Goal: Information Seeking & Learning: Learn about a topic

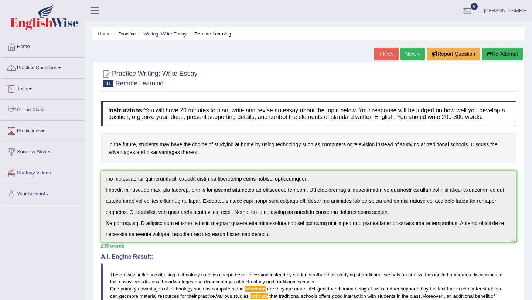
click at [42, 110] on link "Online Class" at bounding box center [42, 109] width 84 height 18
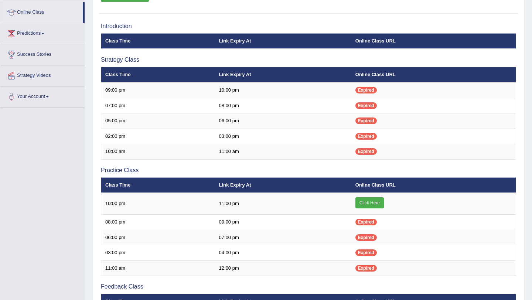
scroll to position [115, 0]
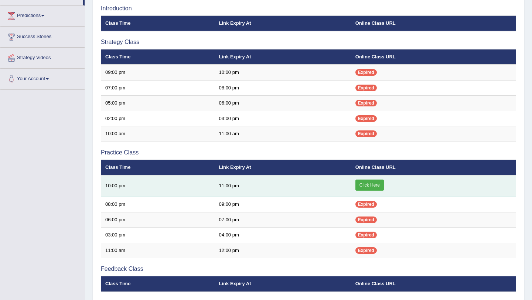
click at [371, 184] on link "Click Here" at bounding box center [369, 185] width 28 height 11
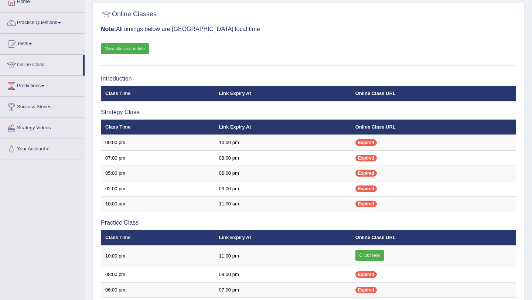
scroll to position [37, 0]
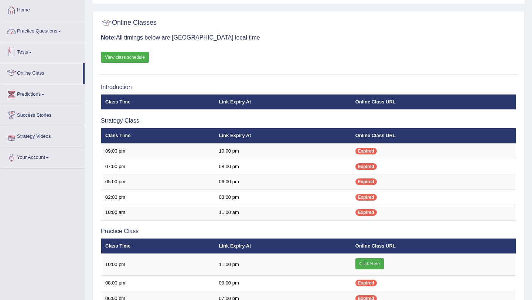
click at [55, 35] on link "Practice Questions" at bounding box center [42, 30] width 84 height 18
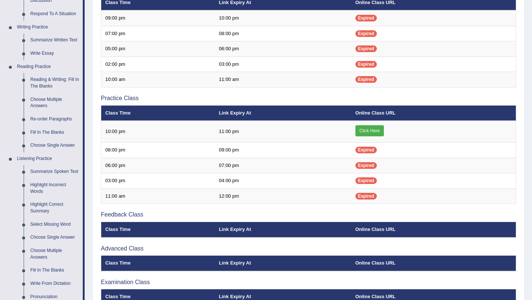
scroll to position [173, 0]
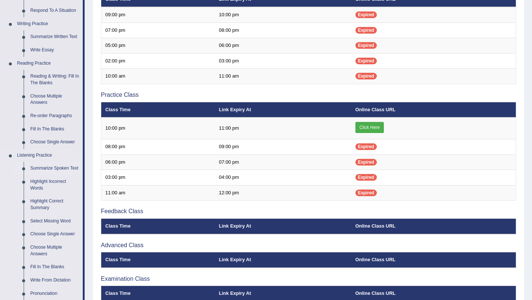
click at [57, 172] on link "Summarize Spoken Text" at bounding box center [55, 168] width 56 height 13
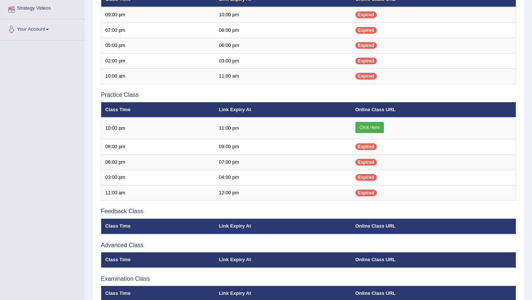
scroll to position [212, 0]
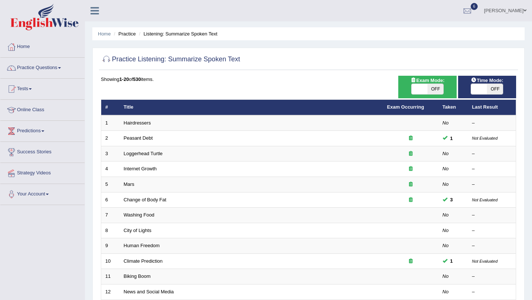
click at [424, 88] on span at bounding box center [419, 89] width 16 height 10
checkbox input "true"
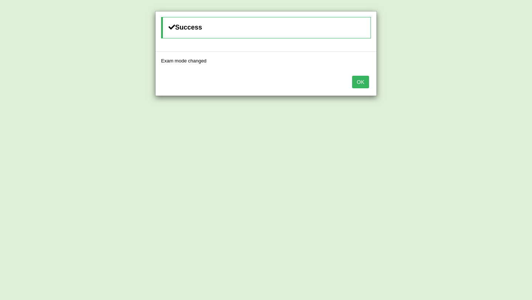
click at [359, 83] on button "OK" at bounding box center [360, 82] width 17 height 13
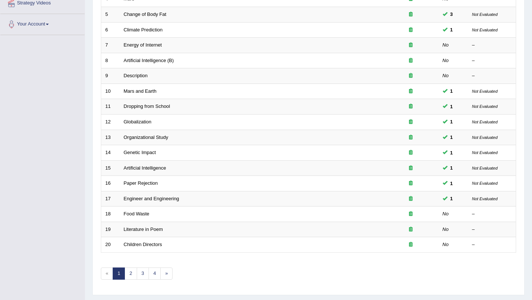
scroll to position [189, 0]
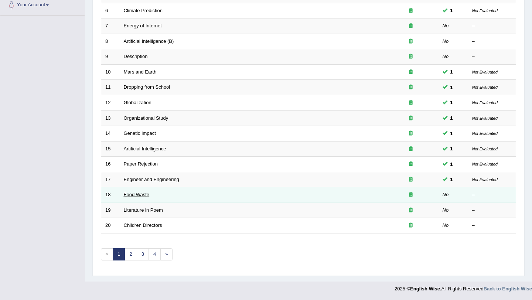
click at [147, 193] on link "Food Waste" at bounding box center [137, 195] width 26 height 6
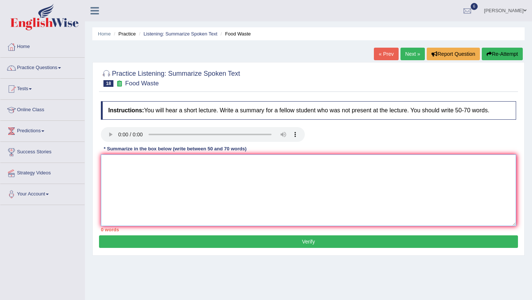
click at [145, 188] on textarea at bounding box center [308, 190] width 415 height 72
click at [225, 167] on textarea "The speaker provided a comprehensive overview of United states" at bounding box center [308, 190] width 415 height 72
click at [291, 163] on textarea "The speaker provided a comprehensive overview of food waste in United states" at bounding box center [308, 190] width 415 height 72
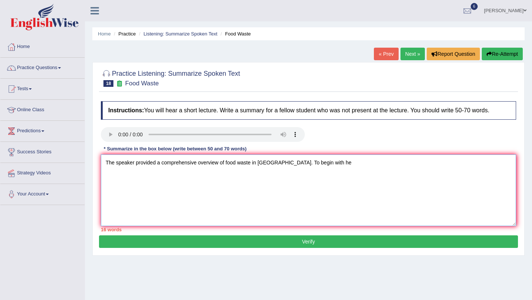
click at [324, 163] on textarea "The speaker provided a comprehensive overview of food waste in United states. T…" at bounding box center [308, 190] width 415 height 72
click at [324, 164] on textarea "The speaker provided a comprehensive overview of food waste in United states. T…" at bounding box center [308, 190] width 415 height 72
click at [336, 164] on textarea "The speaker provided a comprehensive overview of food waste in United states. T…" at bounding box center [308, 190] width 415 height 72
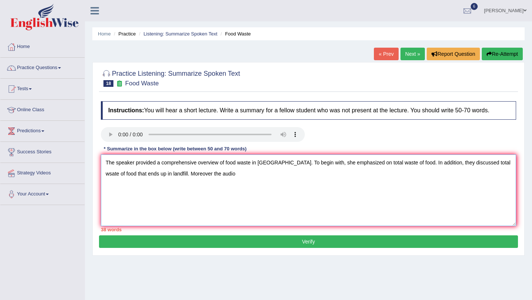
click at [199, 172] on textarea "The speaker provided a comprehensive overview of food waste in United states. T…" at bounding box center [308, 190] width 415 height 72
click at [228, 174] on textarea "The speaker provided a comprehensive overview of food waste in United states. T…" at bounding box center [308, 190] width 415 height 72
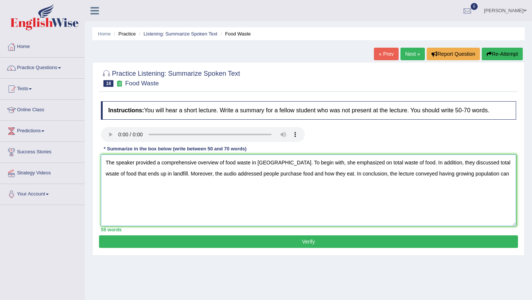
click at [444, 175] on textarea "The speaker provided a comprehensive overview of food waste in United states. T…" at bounding box center [308, 190] width 415 height 72
click at [491, 173] on textarea "The speaker provided a comprehensive overview of food waste in United states. T…" at bounding box center [308, 190] width 415 height 72
click at [250, 176] on textarea "The speaker provided a comprehensive overview of food waste in United states. T…" at bounding box center [308, 190] width 415 height 72
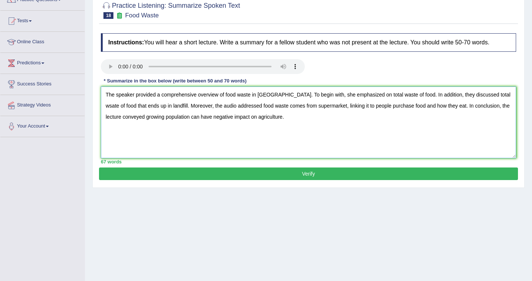
scroll to position [62, 0]
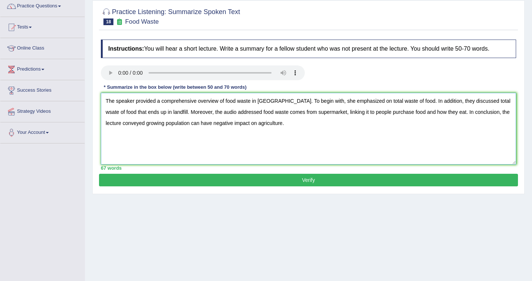
click at [278, 104] on textarea "The speaker provided a comprehensive overview of food waste in United states. T…" at bounding box center [308, 129] width 415 height 72
click at [259, 101] on textarea "The speaker provided a comprehensive overview of food waste in United States. T…" at bounding box center [308, 129] width 415 height 72
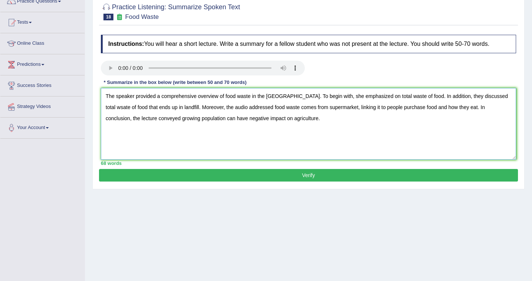
scroll to position [68, 0]
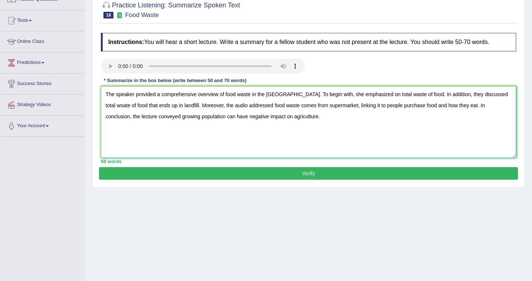
type textarea "The speaker provided a comprehensive overview of food waste in the United State…"
click at [311, 179] on button "Verify" at bounding box center [308, 173] width 419 height 13
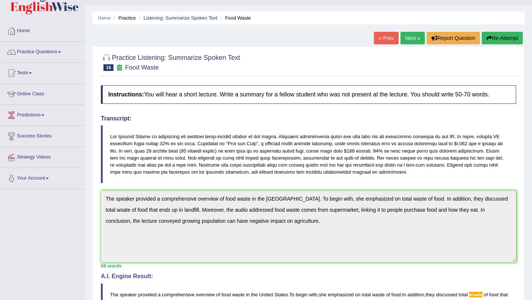
scroll to position [5, 0]
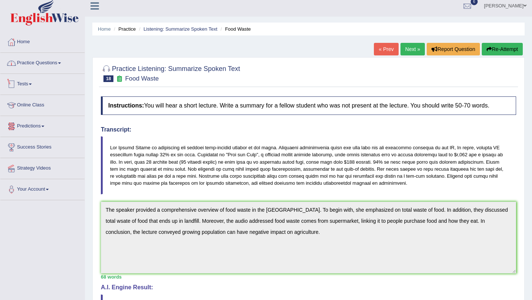
click at [58, 68] on link "Practice Questions" at bounding box center [42, 62] width 84 height 18
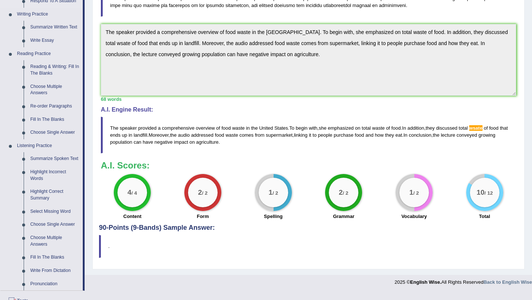
scroll to position [189, 0]
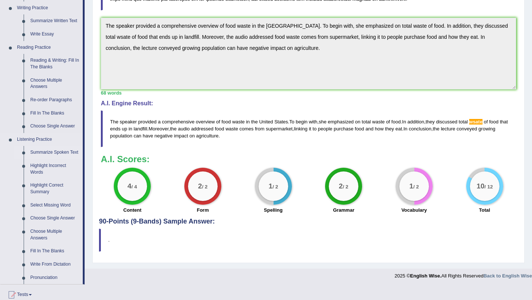
click at [47, 159] on link "Summarize Spoken Text" at bounding box center [55, 152] width 56 height 13
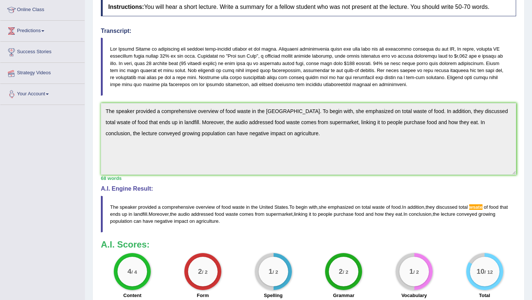
scroll to position [176, 0]
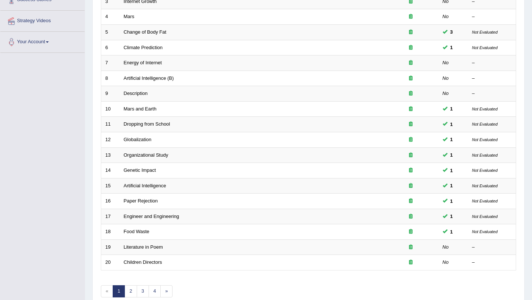
scroll to position [189, 0]
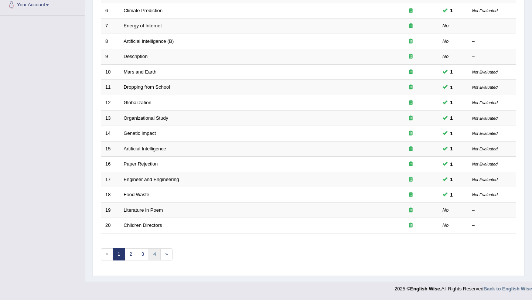
click at [151, 252] on link "4" at bounding box center [154, 254] width 12 height 12
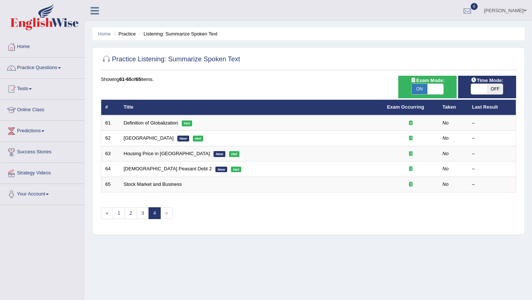
click at [429, 83] on div "ON OFF" at bounding box center [427, 88] width 33 height 11
click at [434, 89] on span at bounding box center [435, 89] width 16 height 10
checkbox input "false"
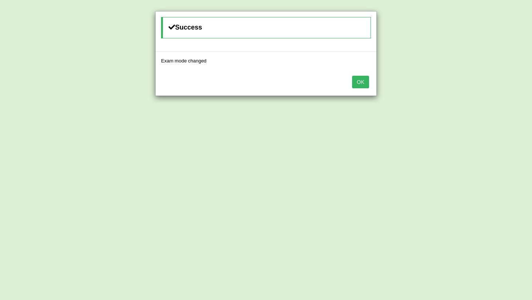
click at [361, 81] on button "OK" at bounding box center [360, 82] width 17 height 13
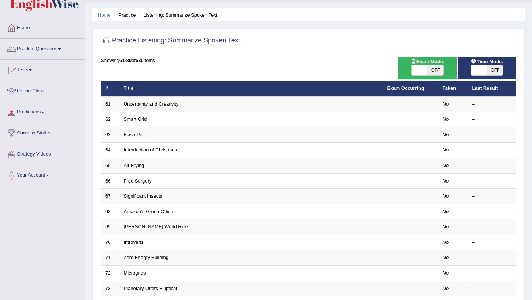
scroll to position [189, 0]
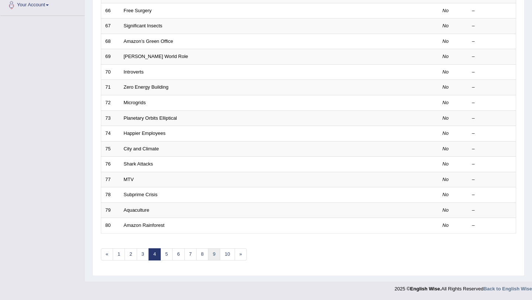
click at [215, 256] on link "9" at bounding box center [214, 254] width 12 height 12
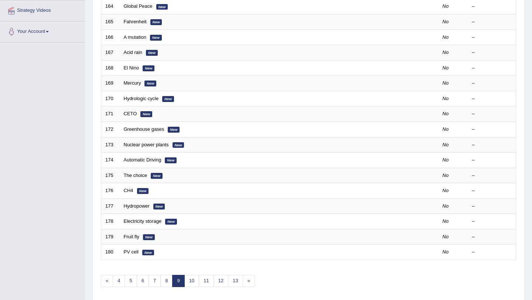
scroll to position [189, 0]
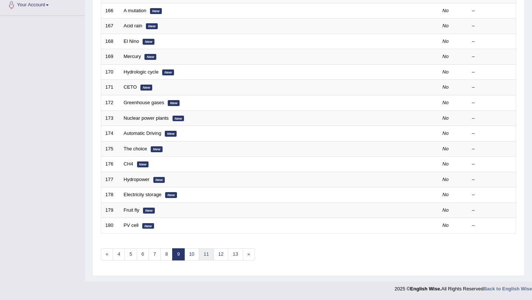
click at [202, 255] on link "11" at bounding box center [206, 254] width 15 height 12
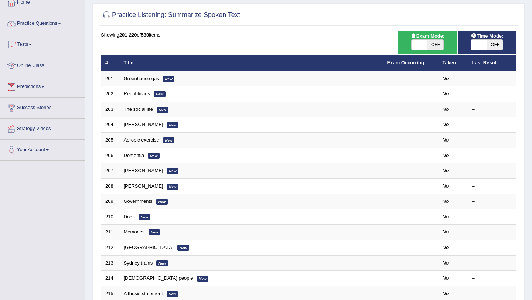
scroll to position [189, 0]
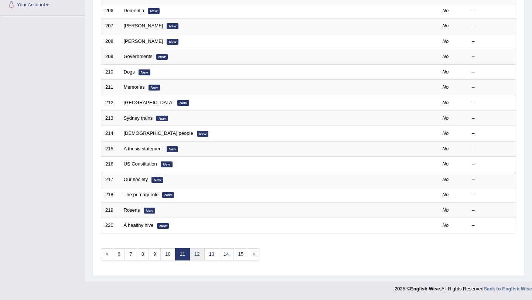
click at [198, 255] on link "12" at bounding box center [196, 254] width 15 height 12
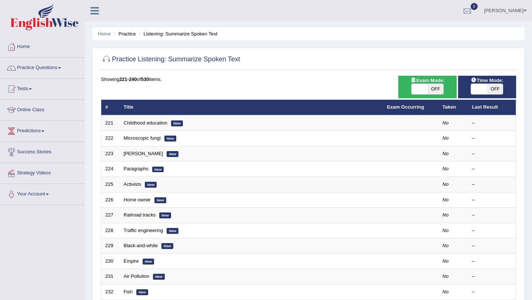
scroll to position [189, 0]
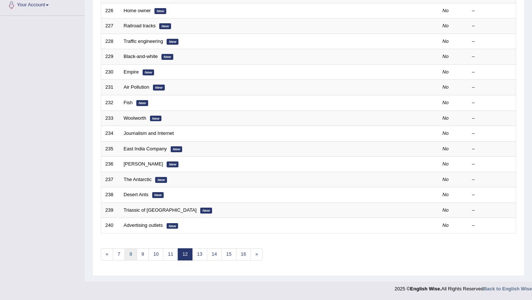
click at [133, 254] on link "8" at bounding box center [130, 254] width 12 height 12
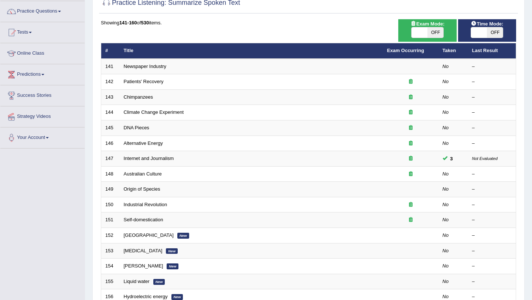
scroll to position [189, 0]
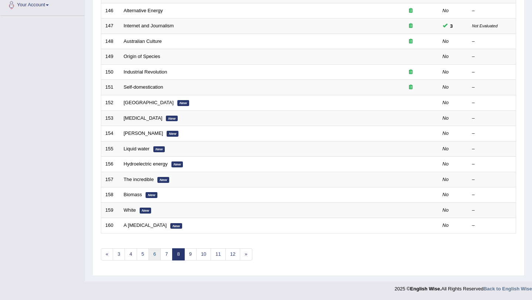
click at [155, 254] on link "6" at bounding box center [154, 254] width 12 height 12
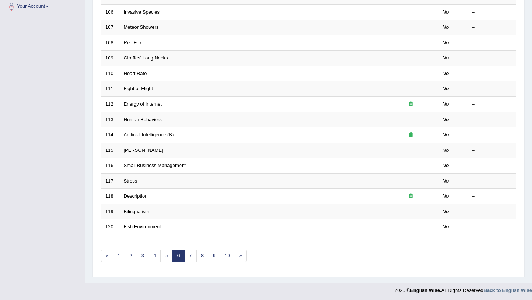
scroll to position [189, 0]
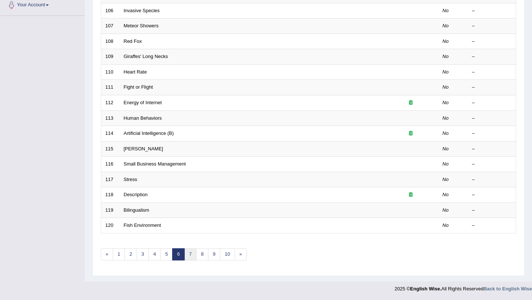
click at [188, 254] on link "7" at bounding box center [190, 254] width 12 height 12
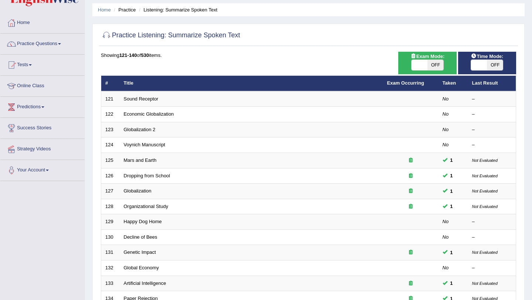
scroll to position [32, 0]
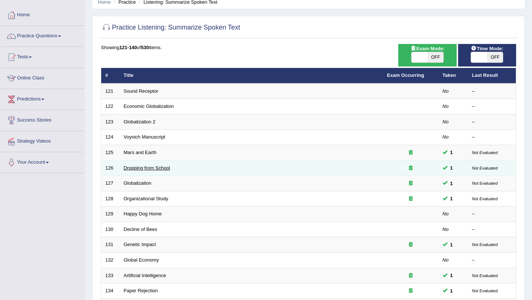
click at [151, 168] on link "Dropping from School" at bounding box center [147, 168] width 47 height 6
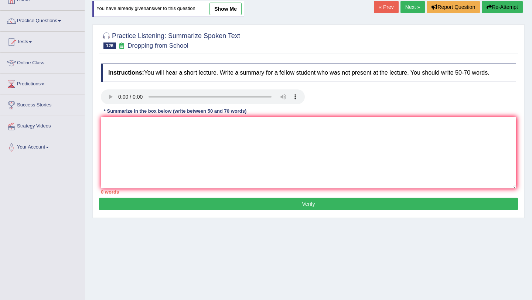
scroll to position [49, 0]
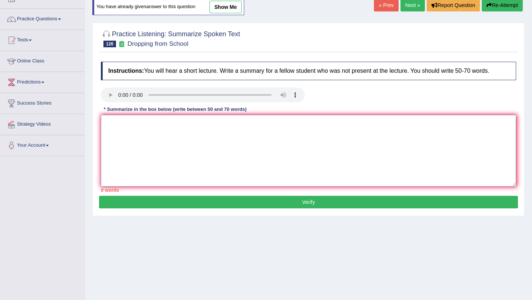
click at [167, 153] on textarea at bounding box center [308, 151] width 415 height 72
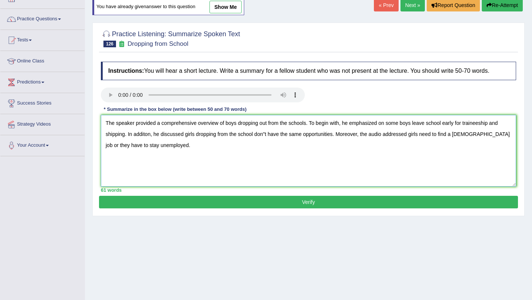
click at [388, 125] on textarea "The speaker provided a comprehensive overview of boys dropping out from the sch…" at bounding box center [308, 151] width 415 height 72
click at [361, 134] on textarea "The speaker provided a comprehensive overview of boys dropping out from the sch…" at bounding box center [308, 151] width 415 height 72
click at [395, 139] on textarea "The speaker provided a comprehensive overview of boys dropping out from the sch…" at bounding box center [308, 151] width 415 height 72
click at [266, 134] on textarea "The speaker provided a comprehensive overview of boys dropping out from the sch…" at bounding box center [308, 151] width 415 height 72
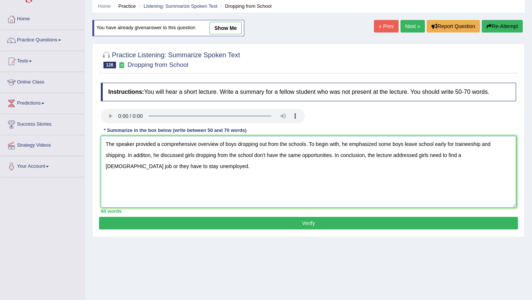
scroll to position [25, 0]
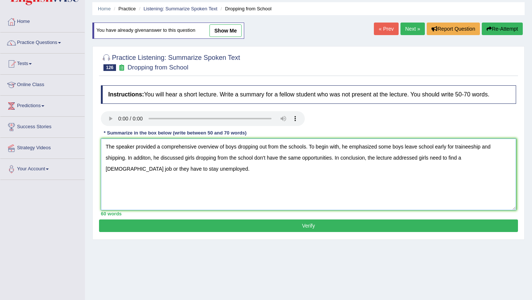
click at [457, 147] on textarea "The speaker provided a comprehensive overview of boys dropping out from the sch…" at bounding box center [308, 175] width 415 height 72
click at [505, 148] on textarea "The speaker provided a comprehensive overview of boys dropping out from the sch…" at bounding box center [308, 175] width 415 height 72
click at [513, 148] on textarea "The speaker provided a comprehensive overview of boys dropping out from the sch…" at bounding box center [308, 175] width 415 height 72
click at [256, 161] on textarea "The speaker provided a comprehensive overview of boys dropping out from the sch…" at bounding box center [308, 175] width 415 height 72
click at [450, 149] on textarea "The speaker provided a comprehensive overview of boys dropping out from the sch…" at bounding box center [308, 175] width 415 height 72
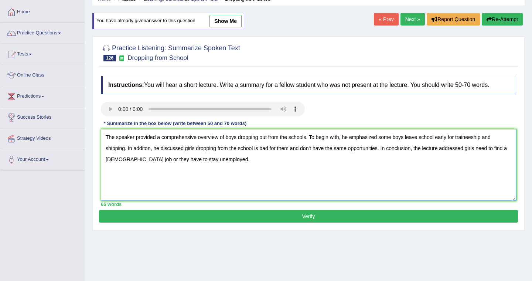
scroll to position [50, 0]
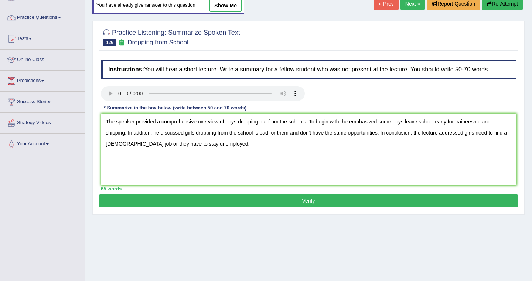
click at [245, 152] on textarea "The speaker provided a comprehensive overview of boys dropping out from the sch…" at bounding box center [308, 149] width 415 height 72
click at [302, 133] on textarea "The speaker provided a comprehensive overview of boys dropping out from the sch…" at bounding box center [308, 149] width 415 height 72
click at [131, 143] on textarea "The speaker provided a comprehensive overview of boys dropping out from the sch…" at bounding box center [308, 149] width 415 height 72
click at [125, 134] on textarea "The speaker provided a comprehensive overview of boys dropping out from the sch…" at bounding box center [308, 149] width 415 height 72
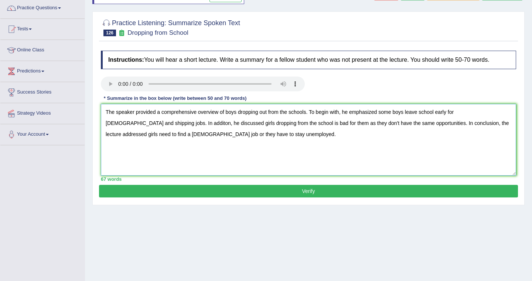
type textarea "The speaker provided a comprehensive overview of boys dropping out from the sch…"
click at [195, 188] on button "Verify" at bounding box center [308, 191] width 419 height 13
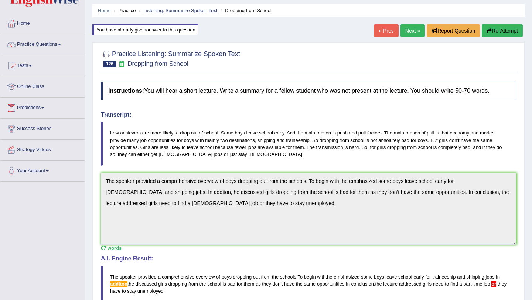
scroll to position [21, 0]
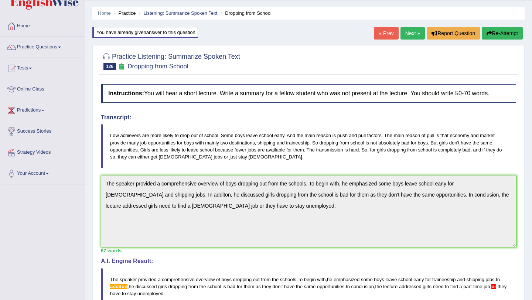
click at [61, 47] on span at bounding box center [59, 47] width 3 height 1
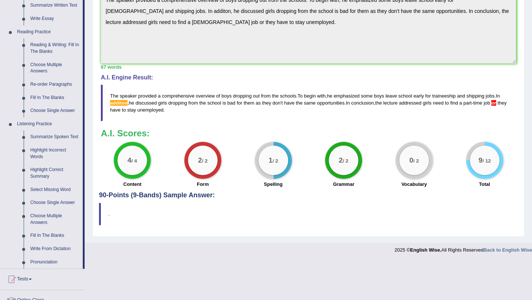
scroll to position [205, 0]
click at [46, 136] on link "Summarize Spoken Text" at bounding box center [55, 136] width 56 height 13
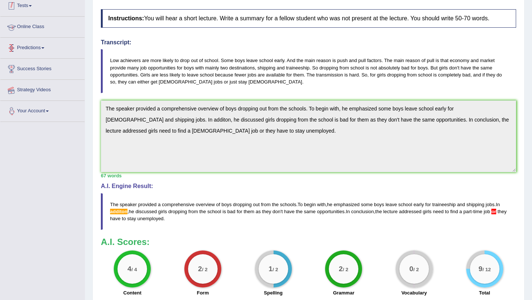
scroll to position [133, 0]
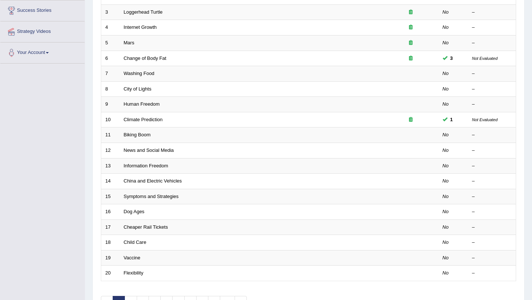
scroll to position [189, 0]
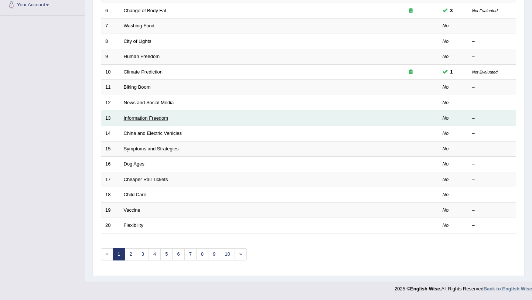
click at [153, 120] on link "Information Freedom" at bounding box center [146, 118] width 45 height 6
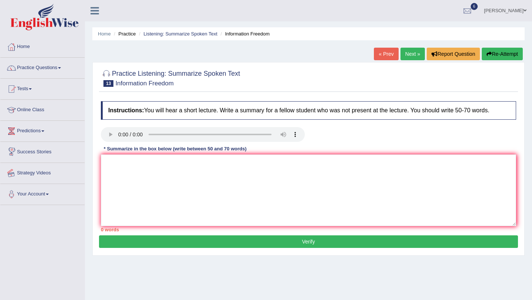
click at [97, 170] on div "Practice Listening: Summarize Spoken Text 13 Information Freedom Instructions: …" at bounding box center [308, 159] width 432 height 194
click at [109, 168] on textarea at bounding box center [308, 190] width 415 height 72
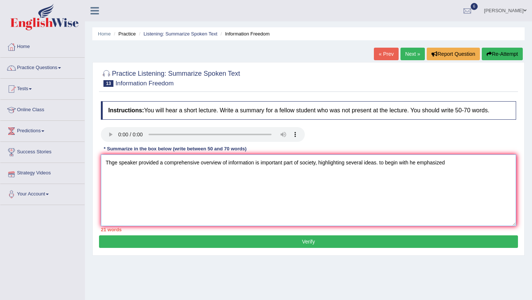
click at [385, 163] on textarea "Thge speaker provided a comprehensive overview of information is important part…" at bounding box center [308, 190] width 415 height 72
click at [450, 162] on textarea "Thge speaker provided a comprehensive overview of information is important part…" at bounding box center [308, 190] width 415 height 72
click at [501, 160] on textarea "Thge speaker provided a comprehensive overview of information is important part…" at bounding box center [308, 190] width 415 height 72
click at [143, 171] on textarea "Thge speaker provided a comprehensive overview of information is important part…" at bounding box center [308, 190] width 415 height 72
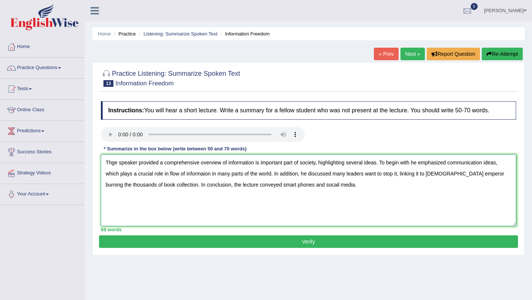
click at [115, 164] on textarea "Thge speaker provided a comprehensive overview of information is important part…" at bounding box center [308, 190] width 415 height 72
click at [226, 165] on textarea "The speaker provided a comprehensive overview of information is important part …" at bounding box center [308, 190] width 415 height 72
click at [236, 163] on textarea "The speaker provided a comprehensive overview of how information is important p…" at bounding box center [308, 190] width 415 height 72
click at [420, 164] on textarea "The speaker provided a comprehensive overview of why information is important p…" at bounding box center [308, 190] width 415 height 72
click at [204, 178] on textarea "The speaker provided a comprehensive overview of why information is important p…" at bounding box center [308, 190] width 415 height 72
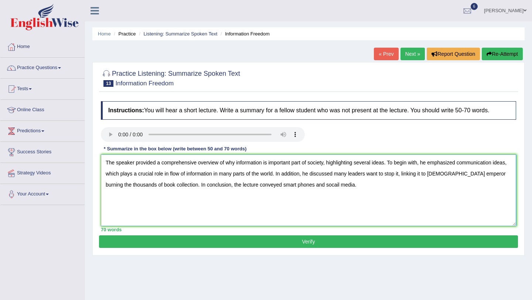
click at [311, 189] on textarea "The speaker provided a comprehensive overview of why information is important p…" at bounding box center [308, 190] width 415 height 72
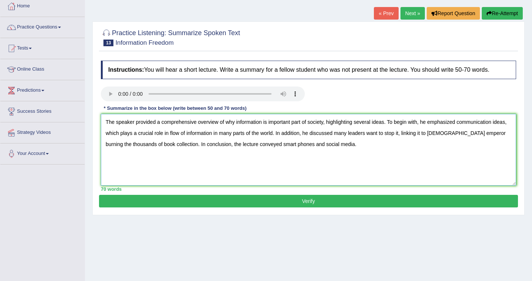
scroll to position [42, 0]
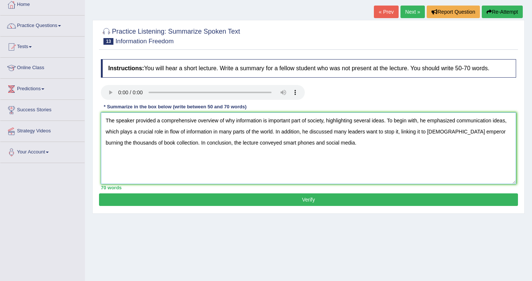
click at [236, 124] on textarea "The speaker provided a comprehensive overview of why information is important p…" at bounding box center [308, 148] width 415 height 72
click at [435, 133] on textarea "The speaker provided a comprehensive overview of information is important part …" at bounding box center [308, 148] width 415 height 72
click at [503, 136] on textarea "The speaker provided a comprehensive overview of information is important part …" at bounding box center [308, 148] width 415 height 72
click at [149, 145] on textarea "The speaker provided a comprehensive overview of information is important part …" at bounding box center [308, 148] width 415 height 72
click at [176, 144] on textarea "The speaker provided a comprehensive overview of information is important part …" at bounding box center [308, 148] width 415 height 72
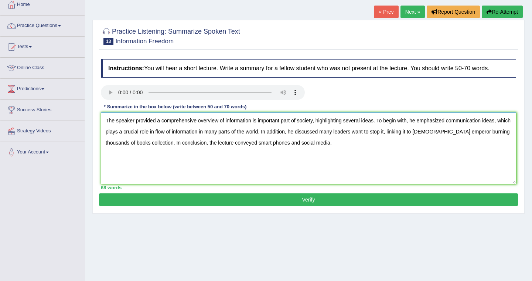
click at [153, 145] on textarea "The speaker provided a comprehensive overview of information is important part …" at bounding box center [308, 148] width 415 height 72
click at [289, 148] on textarea "The speaker provided a comprehensive overview of information is important part …" at bounding box center [308, 148] width 415 height 72
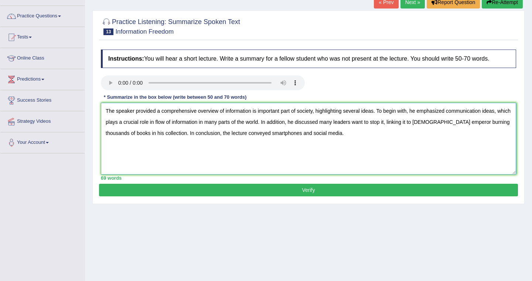
scroll to position [55, 0]
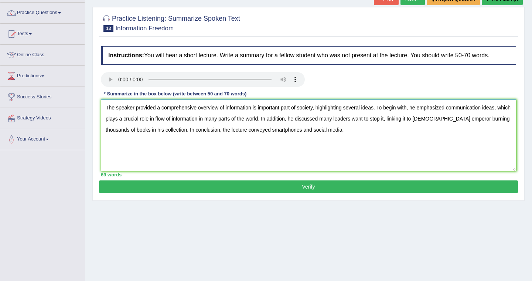
type textarea "The speaker provided a comprehensive overview of information is important part …"
click at [288, 186] on button "Verify" at bounding box center [308, 186] width 419 height 13
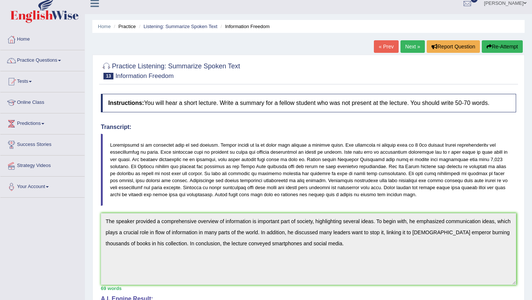
scroll to position [6, 0]
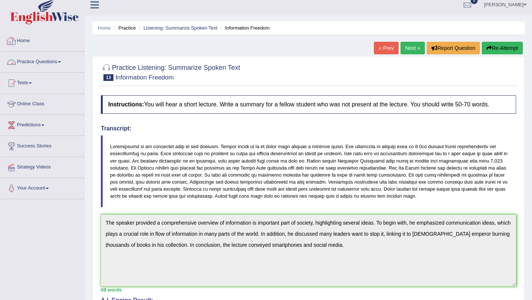
click at [60, 58] on link "Practice Questions" at bounding box center [42, 61] width 84 height 18
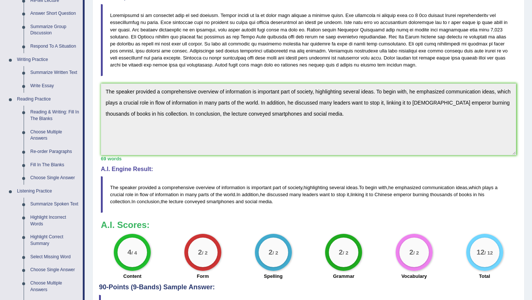
scroll to position [138, 0]
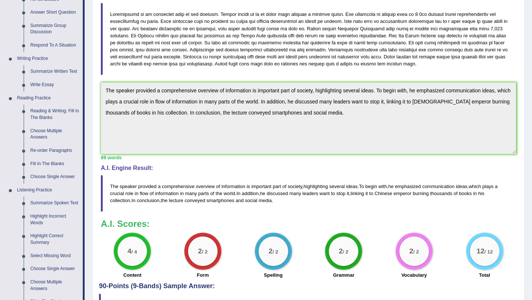
click at [283, 71] on div "Instructions: You will hear a short lecture. Write a summary for a fellow stude…" at bounding box center [308, 120] width 419 height 323
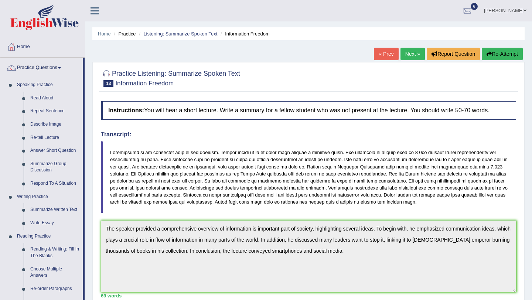
scroll to position [0, 0]
click at [499, 55] on button "Re-Attempt" at bounding box center [502, 54] width 41 height 13
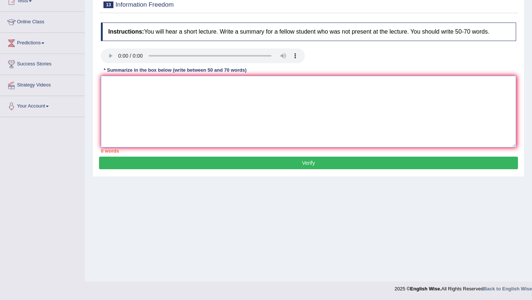
click at [325, 93] on textarea at bounding box center [308, 112] width 415 height 72
paste textarea "The speaker provided a comprehensive overview of information is important part …"
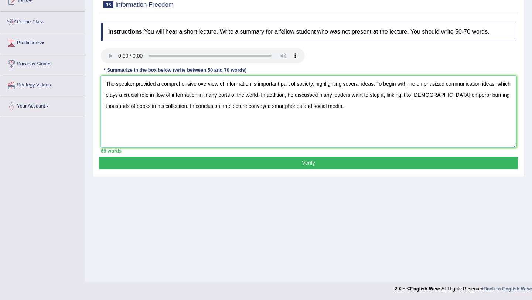
click at [189, 109] on textarea "The speaker provided a comprehensive overview of information is important part …" at bounding box center [308, 112] width 415 height 72
type textarea "The speaker provided a comprehensive overview of information is important part …"
click at [237, 158] on button "Verify" at bounding box center [308, 163] width 419 height 13
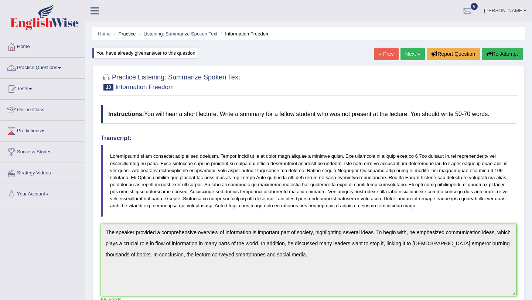
click at [42, 70] on link "Practice Questions" at bounding box center [42, 67] width 84 height 18
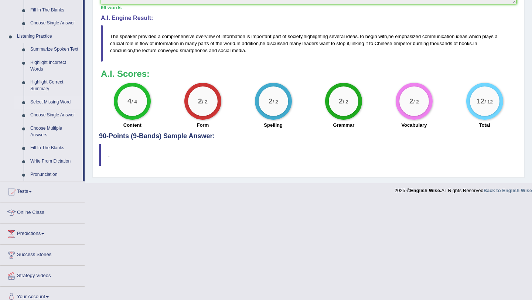
scroll to position [307, 0]
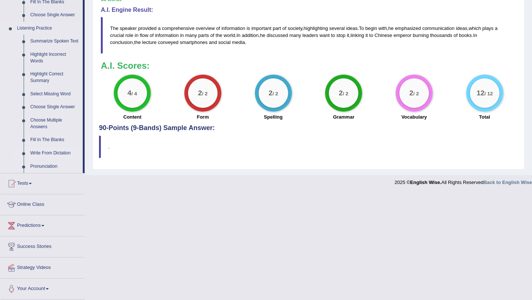
click at [56, 151] on link "Write From Dictation" at bounding box center [55, 153] width 56 height 13
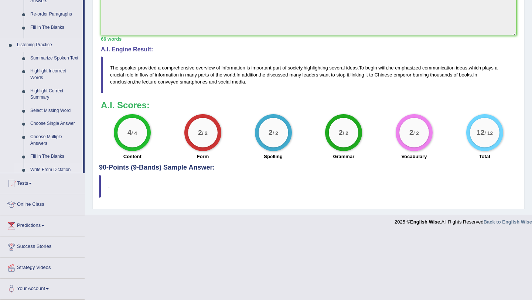
scroll to position [194, 0]
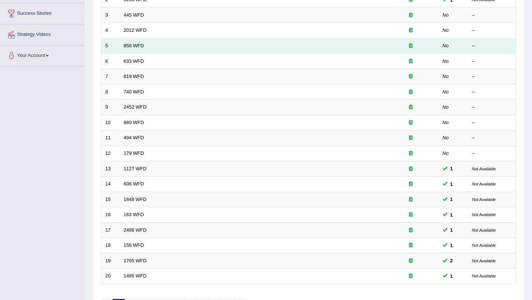
scroll to position [143, 0]
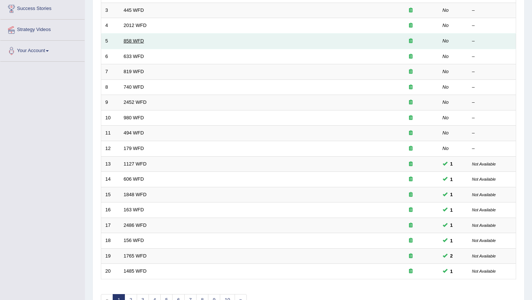
click at [137, 42] on link "858 WFD" at bounding box center [134, 41] width 20 height 6
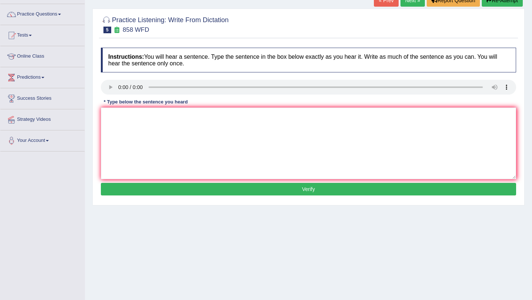
scroll to position [88, 0]
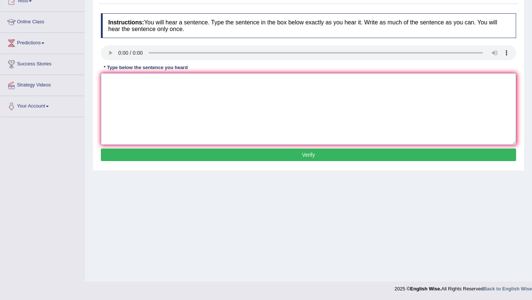
click at [136, 98] on textarea at bounding box center [308, 109] width 415 height 72
click at [159, 86] on textarea "the year of the artifacts are restored stored in the historians." at bounding box center [308, 109] width 415 height 72
click at [276, 83] on textarea "the year of the artifacts artifact were are restored stored in the historians." at bounding box center [308, 109] width 415 height 72
type textarea "the year of the artifacts artifact were are restored stored in the historians h…"
click at [260, 152] on button "Verify" at bounding box center [308, 154] width 415 height 13
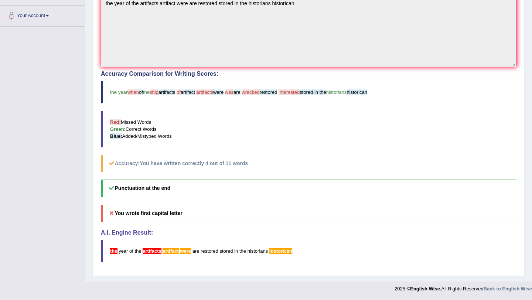
scroll to position [0, 0]
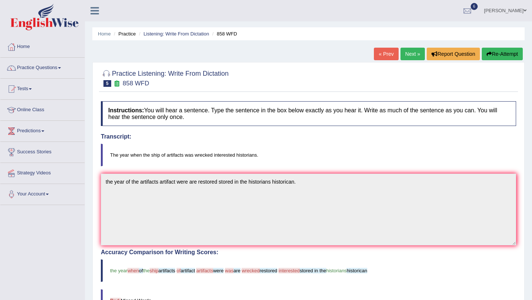
click at [413, 54] on link "Next »" at bounding box center [412, 54] width 24 height 13
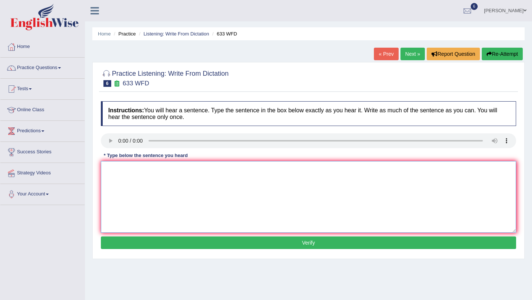
click at [234, 183] on textarea at bounding box center [308, 197] width 415 height 72
click at [119, 177] on textarea at bounding box center [308, 197] width 415 height 72
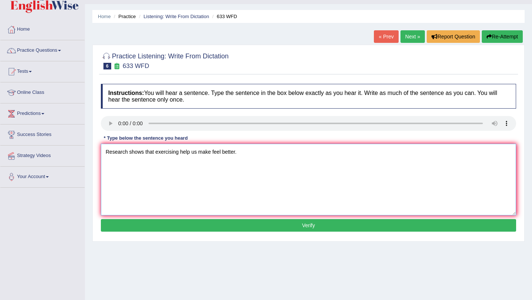
type textarea "Research shows that exercising help us make feel better."
click at [205, 223] on button "Verify" at bounding box center [308, 225] width 415 height 13
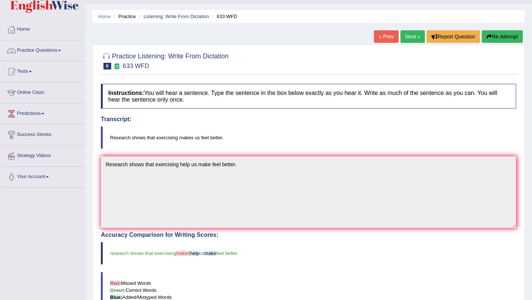
click at [54, 49] on link "Practice Questions" at bounding box center [42, 49] width 84 height 18
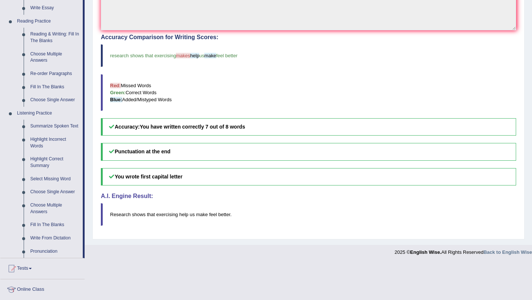
scroll to position [217, 0]
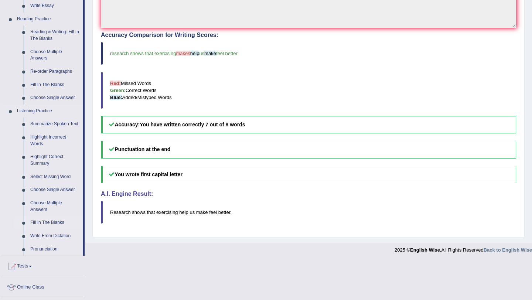
click at [53, 229] on link "Fill In The Blanks" at bounding box center [55, 222] width 56 height 13
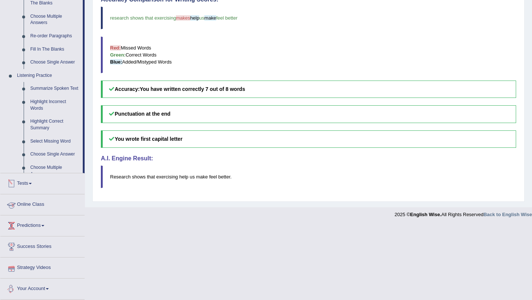
scroll to position [225, 0]
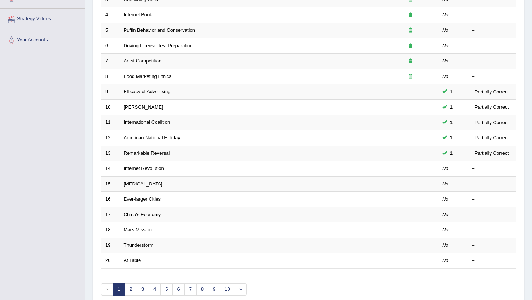
scroll to position [171, 0]
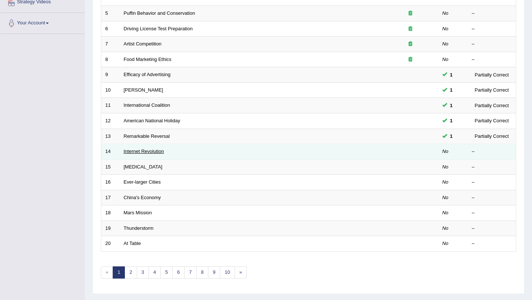
click at [153, 151] on link "Internet Revolution" at bounding box center [144, 151] width 40 height 6
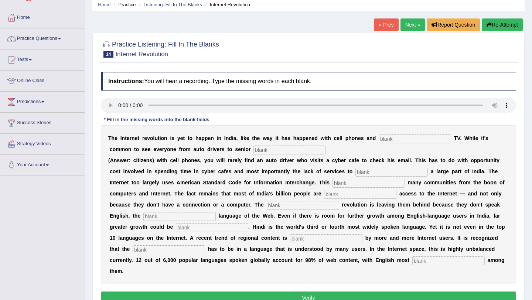
scroll to position [38, 0]
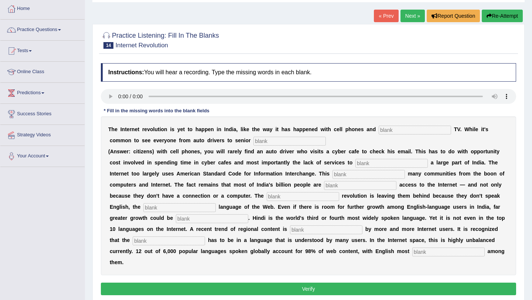
click at [396, 129] on input "text" at bounding box center [415, 130] width 72 height 9
click at [390, 132] on input "text" at bounding box center [415, 130] width 72 height 9
type input "cable"
click at [262, 139] on input "text" at bounding box center [289, 141] width 72 height 9
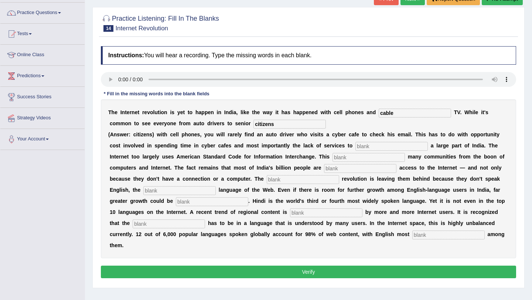
type input "citizens"
click at [377, 145] on input "text" at bounding box center [391, 146] width 72 height 9
type input "target"
click at [350, 155] on input "text" at bounding box center [368, 157] width 72 height 9
type input "alian aids"
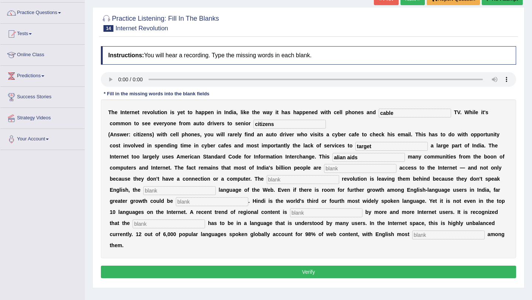
click at [327, 165] on input "text" at bounding box center [360, 168] width 72 height 9
type input "denied"
click at [267, 180] on input "text" at bounding box center [303, 179] width 72 height 9
type input "digital"
click at [154, 188] on input "text" at bounding box center [179, 190] width 72 height 9
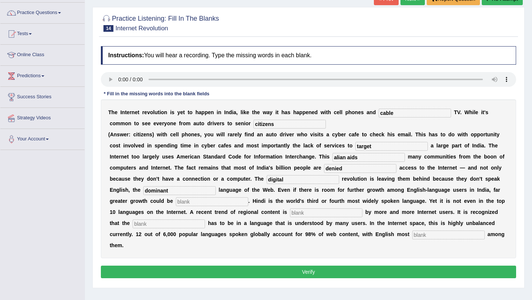
click at [154, 188] on input "dominant" at bounding box center [179, 190] width 72 height 9
type input "dominant"
click at [176, 200] on input "text" at bounding box center [212, 201] width 72 height 9
type input "unleashed"
click at [290, 212] on input "text" at bounding box center [326, 212] width 72 height 9
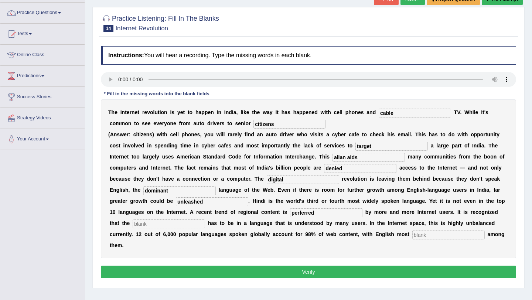
type input "perferred"
click at [155, 224] on input "text" at bounding box center [169, 223] width 72 height 9
click at [412, 236] on input "text" at bounding box center [448, 234] width 72 height 9
type input "prominant"
click at [290, 214] on input "perferred" at bounding box center [326, 212] width 72 height 9
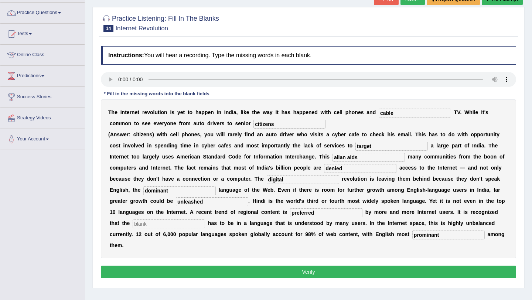
type input "preferred"
click at [303, 266] on button "Verify" at bounding box center [308, 272] width 415 height 13
click at [158, 225] on input "text" at bounding box center [169, 223] width 72 height 9
type input "a"
click at [231, 266] on button "Verify" at bounding box center [308, 272] width 415 height 13
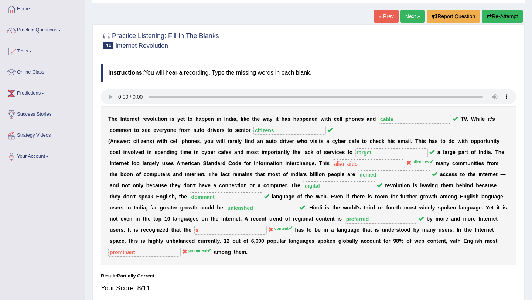
scroll to position [0, 0]
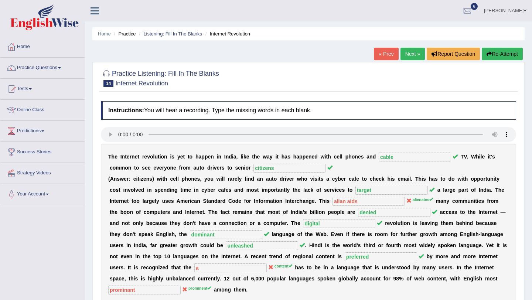
click at [415, 51] on link "Next »" at bounding box center [412, 54] width 24 height 13
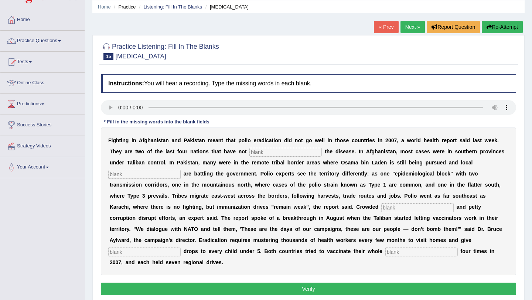
scroll to position [28, 0]
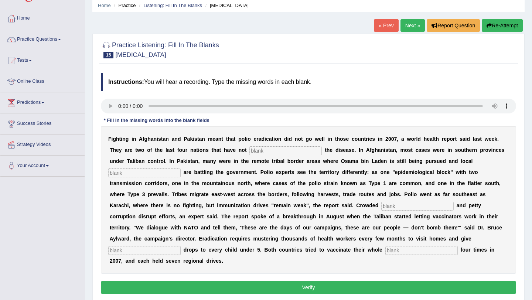
click at [265, 151] on input "text" at bounding box center [285, 150] width 72 height 9
click at [288, 150] on input "text" at bounding box center [285, 150] width 72 height 9
type input "eliminate"
click at [149, 174] on input "text" at bounding box center [144, 172] width 72 height 9
type input "millitants"
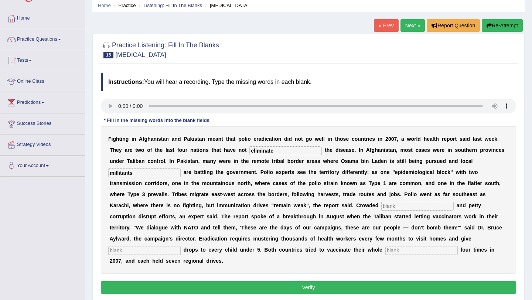
click at [381, 208] on input "text" at bounding box center [417, 206] width 72 height 9
click at [381, 206] on input "text" at bounding box center [417, 206] width 72 height 9
type input "slungs"
click at [181, 246] on input "text" at bounding box center [144, 250] width 72 height 9
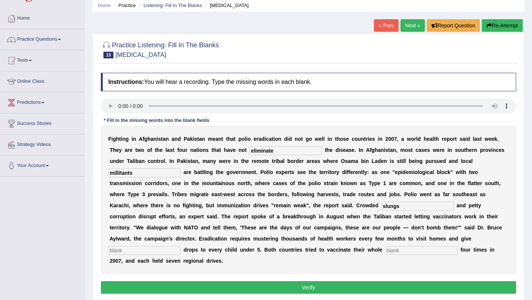
click at [181, 246] on input "text" at bounding box center [144, 250] width 72 height 9
type input "vaccine"
click at [385, 249] on input "text" at bounding box center [421, 250] width 72 height 9
type input "population"
click at [298, 281] on button "Verify" at bounding box center [308, 287] width 415 height 13
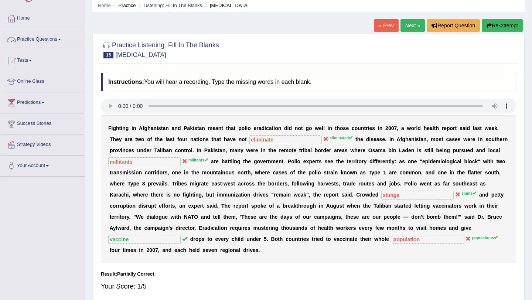
click at [50, 44] on link "Practice Questions" at bounding box center [42, 38] width 84 height 18
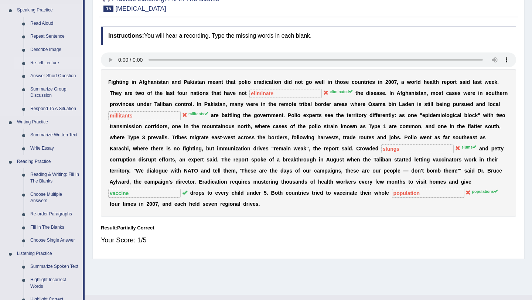
scroll to position [80, 0]
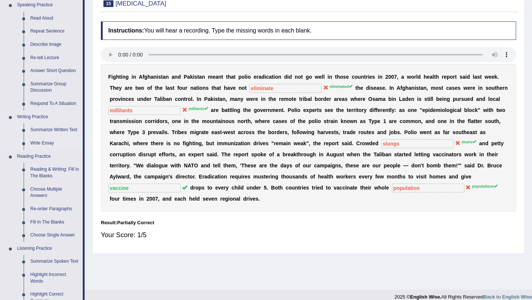
click at [54, 147] on link "Write Essay" at bounding box center [55, 143] width 56 height 13
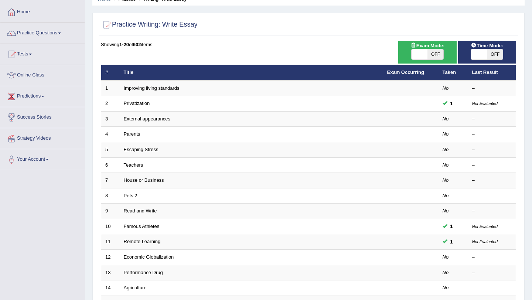
scroll to position [34, 0]
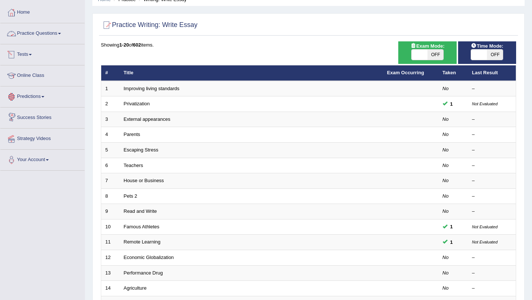
click at [57, 38] on link "Practice Questions" at bounding box center [42, 32] width 84 height 18
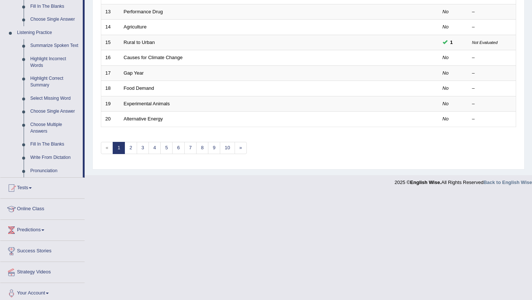
scroll to position [307, 0]
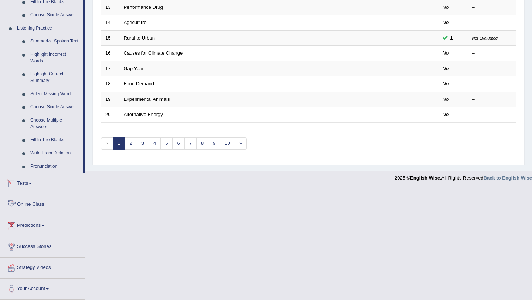
click at [38, 191] on link "Tests" at bounding box center [42, 182] width 84 height 18
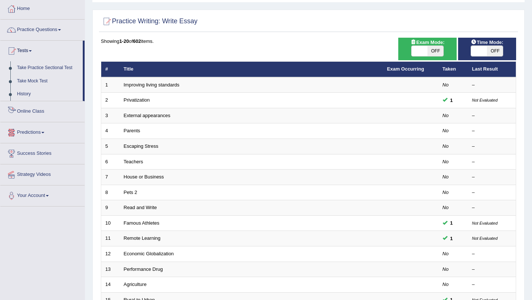
scroll to position [33, 0]
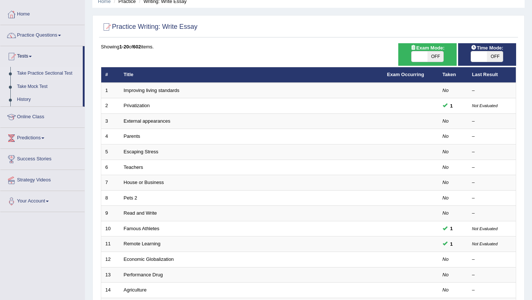
click at [59, 74] on link "Take Practice Sectional Test" at bounding box center [48, 73] width 69 height 13
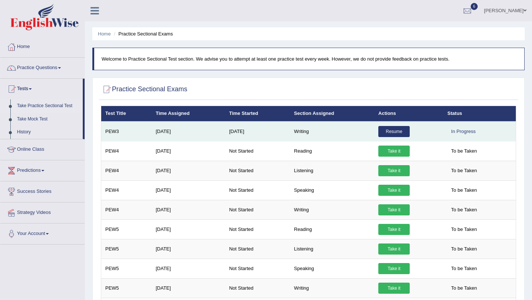
click at [394, 132] on link "Resume" at bounding box center [393, 131] width 31 height 11
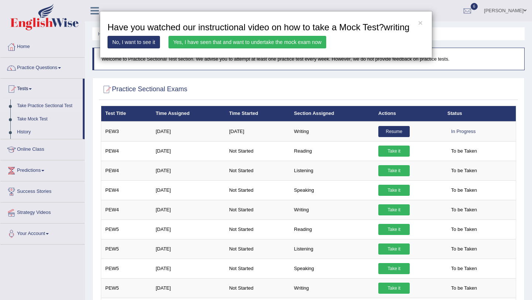
click at [209, 48] on link "Yes, I have seen that and want to undertake the mock exam now" at bounding box center [247, 42] width 158 height 13
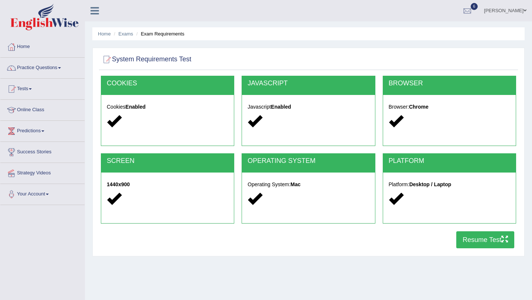
click at [487, 237] on button "Resume Test" at bounding box center [485, 239] width 58 height 17
